Goal: Navigation & Orientation: Go to known website

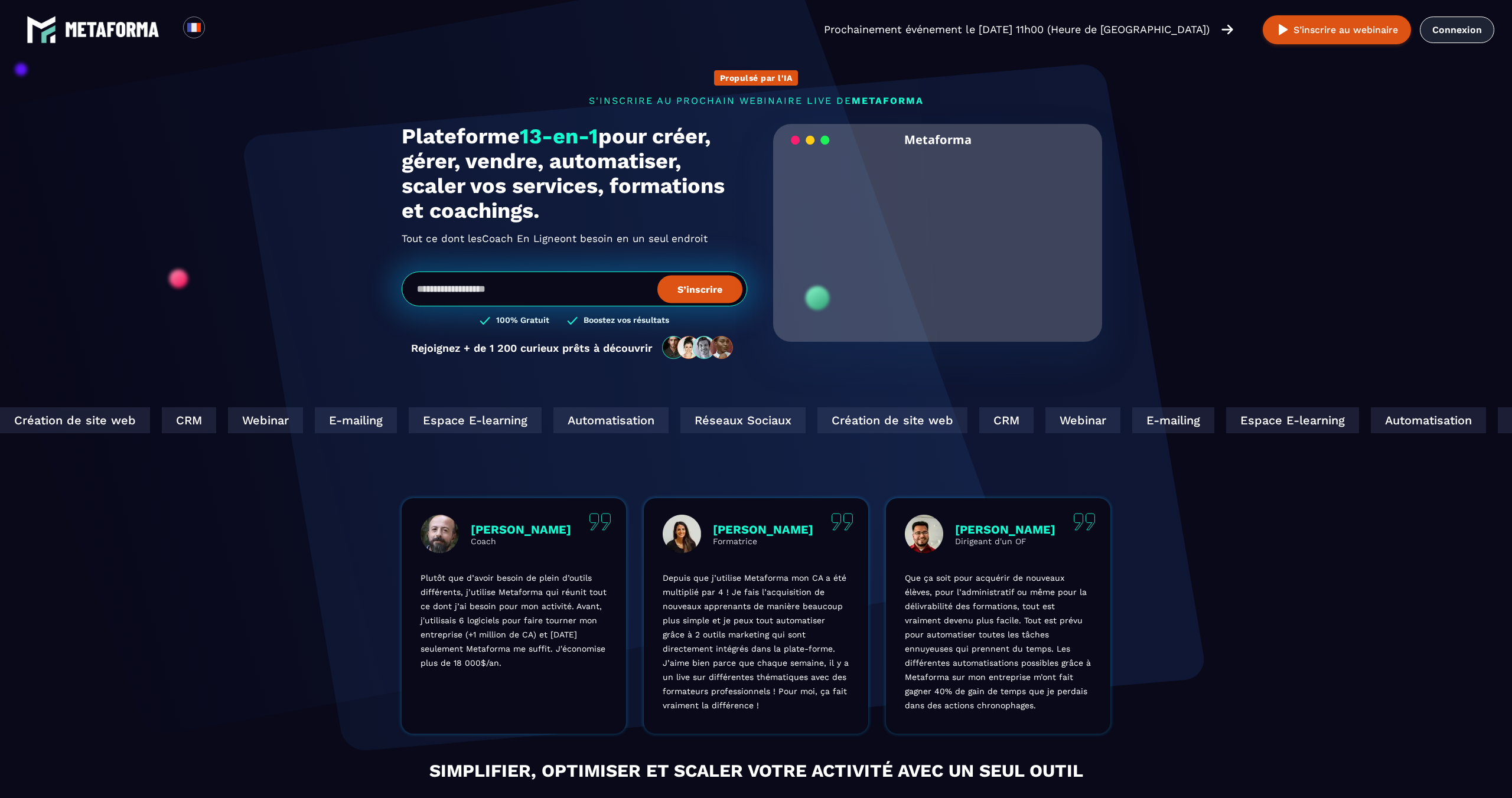
click at [1474, 26] on link "Connexion" at bounding box center [1457, 29] width 74 height 26
